Goal: Task Accomplishment & Management: Complete application form

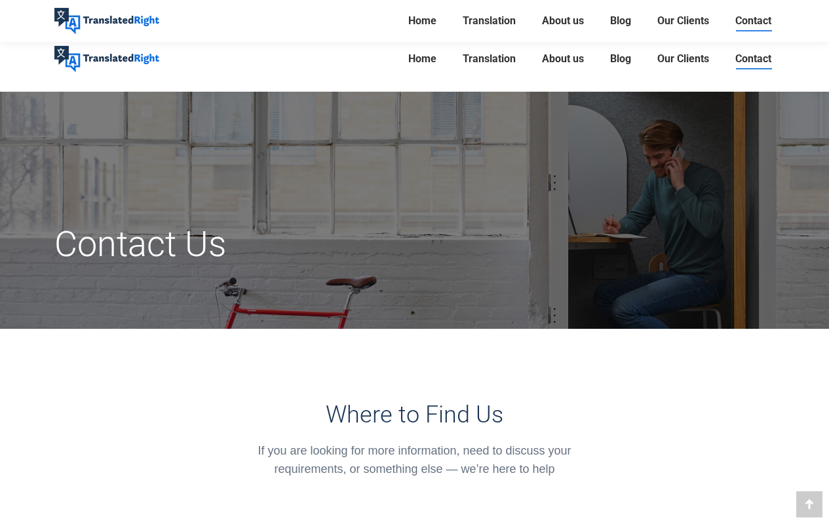
scroll to position [1030, 0]
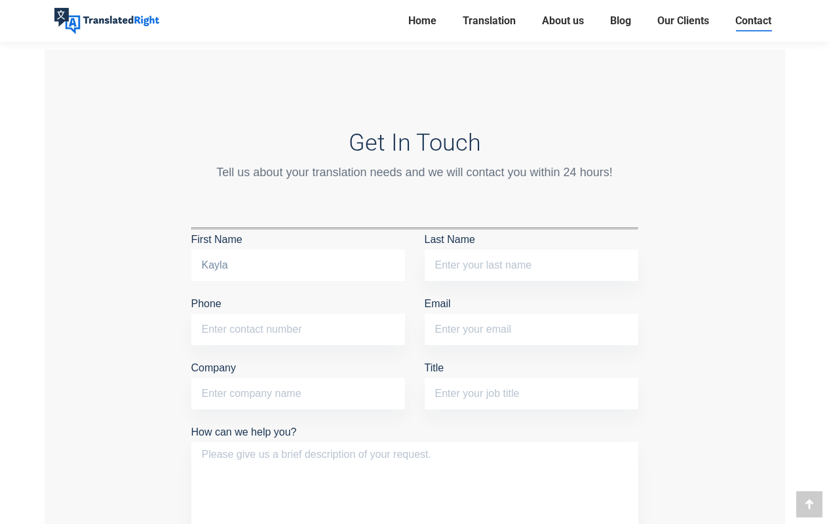
type input "Kayla"
type input "[PHONE_NUMBER]"
type input "[EMAIL_ADDRESS][PERSON_NAME][DOMAIN_NAME]"
type input "[PERSON_NAME]"
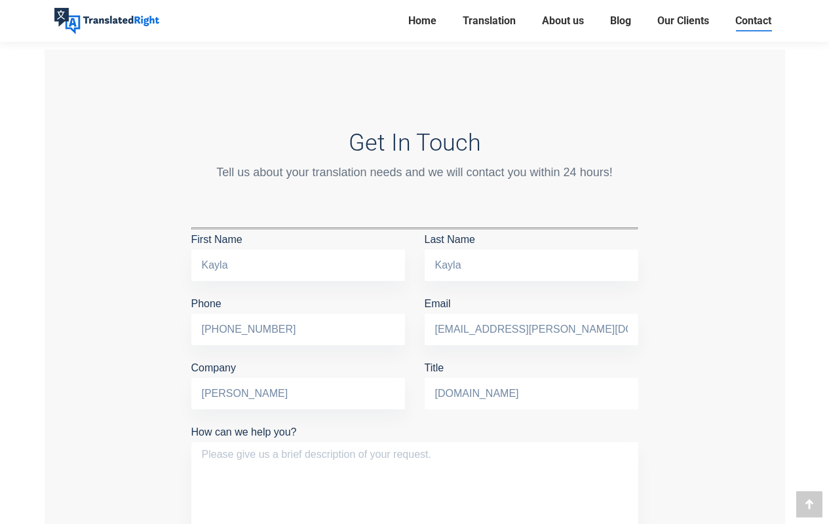
type input "[DOMAIN_NAME]"
type textarea "Greetings, As inflation rises, small business owners are particularly hard hit.…"
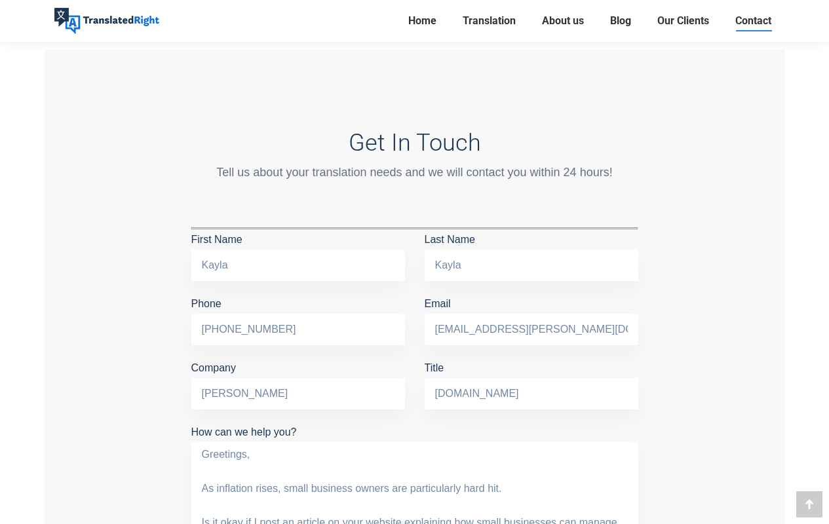
scroll to position [215, 0]
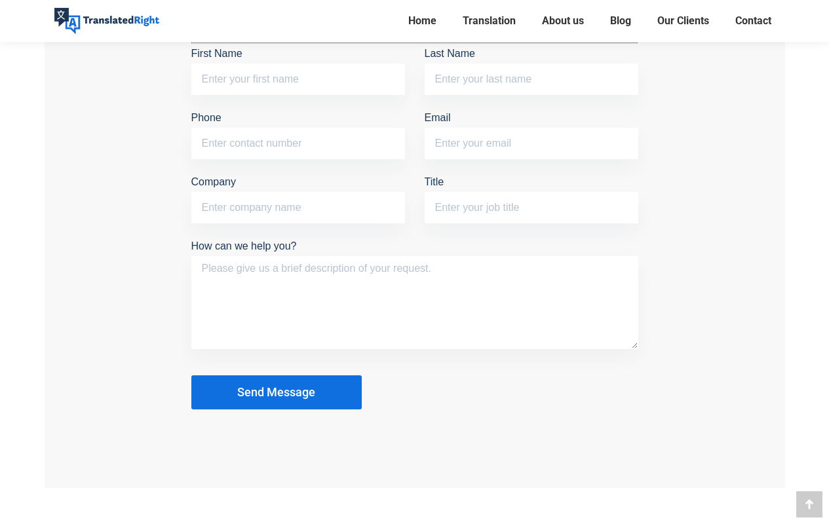
scroll to position [1215, 0]
